Goal: Task Accomplishment & Management: Complete application form

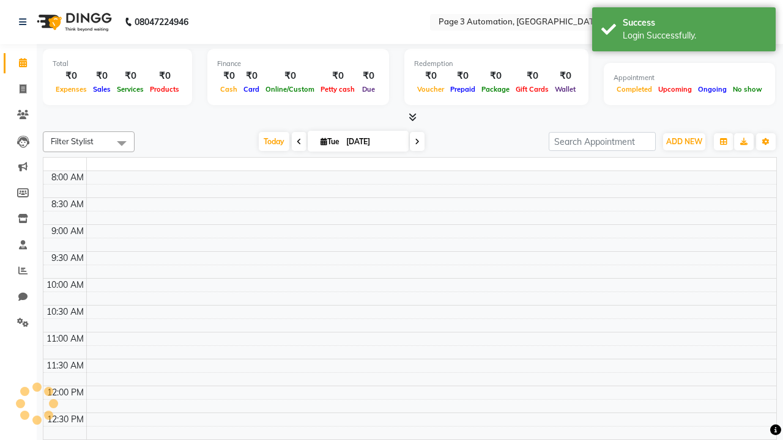
select select "en"
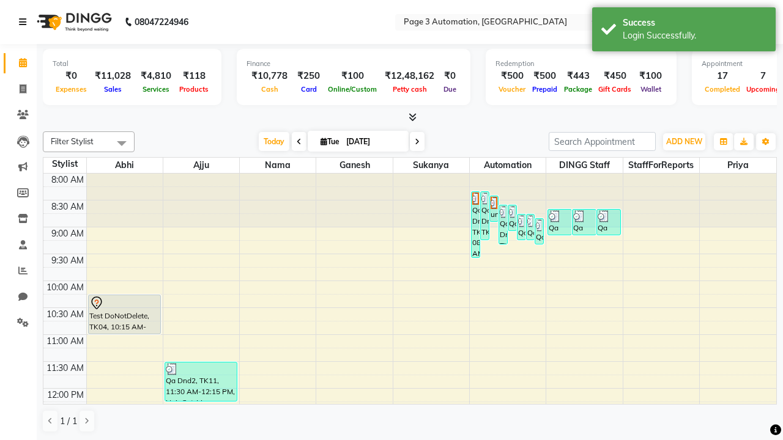
click at [25, 22] on icon at bounding box center [22, 22] width 7 height 9
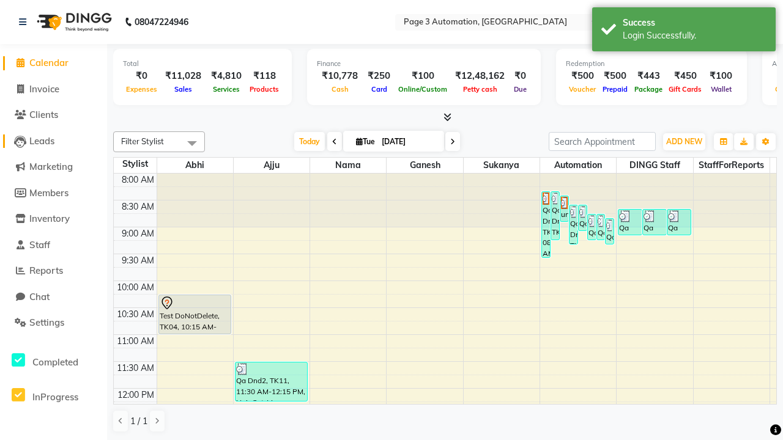
click at [53, 141] on span "Leads" at bounding box center [41, 141] width 25 height 12
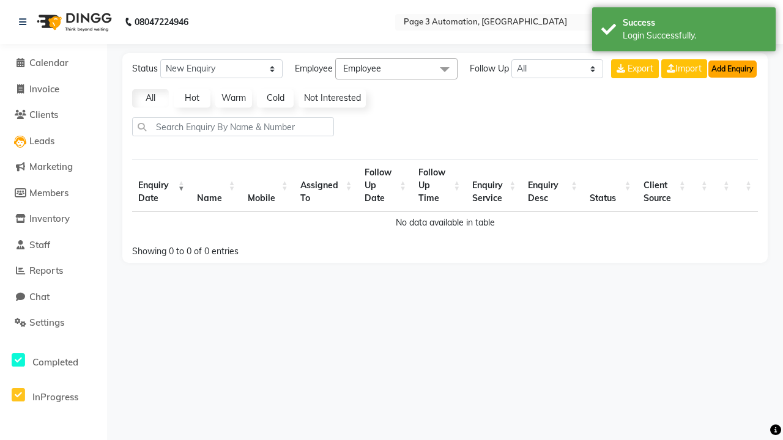
click at [732, 68] on button "Add Enquiry" at bounding box center [732, 69] width 48 height 17
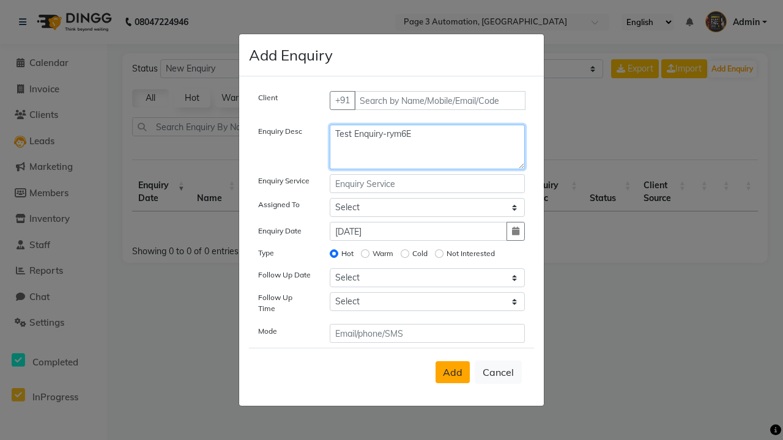
type textarea "Test Enquiry-rym6E"
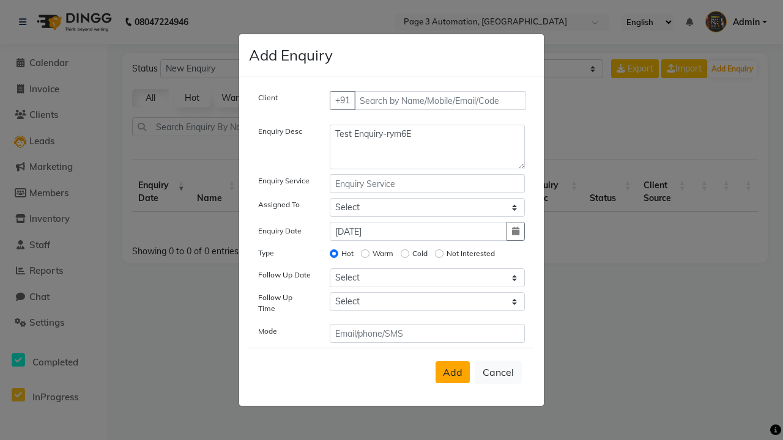
click at [453, 372] on span "Add" at bounding box center [453, 372] width 20 height 12
